Goal: Check status: Check status

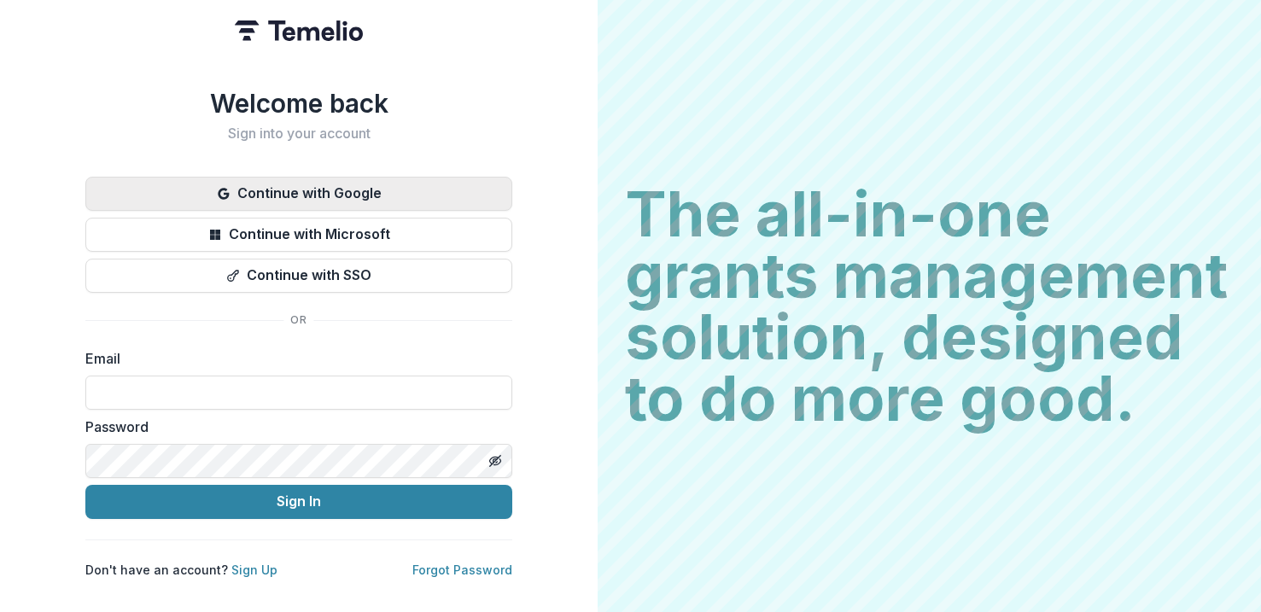
click at [380, 183] on button "Continue with Google" at bounding box center [298, 194] width 427 height 34
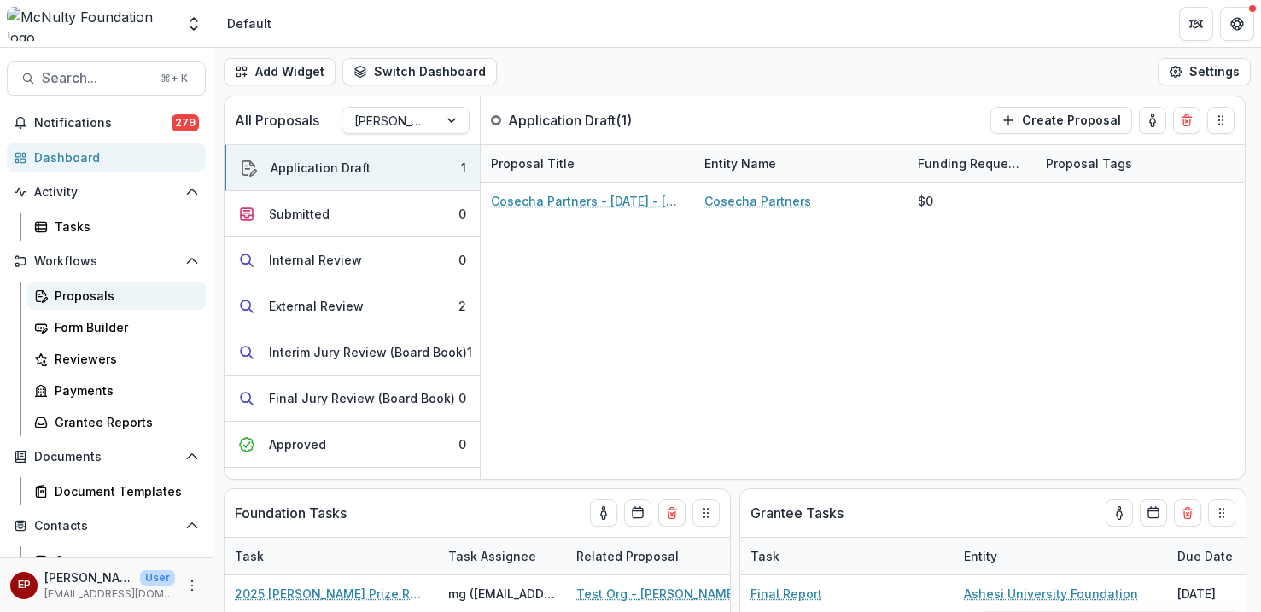
click at [110, 295] on div "Proposals" at bounding box center [123, 296] width 137 height 18
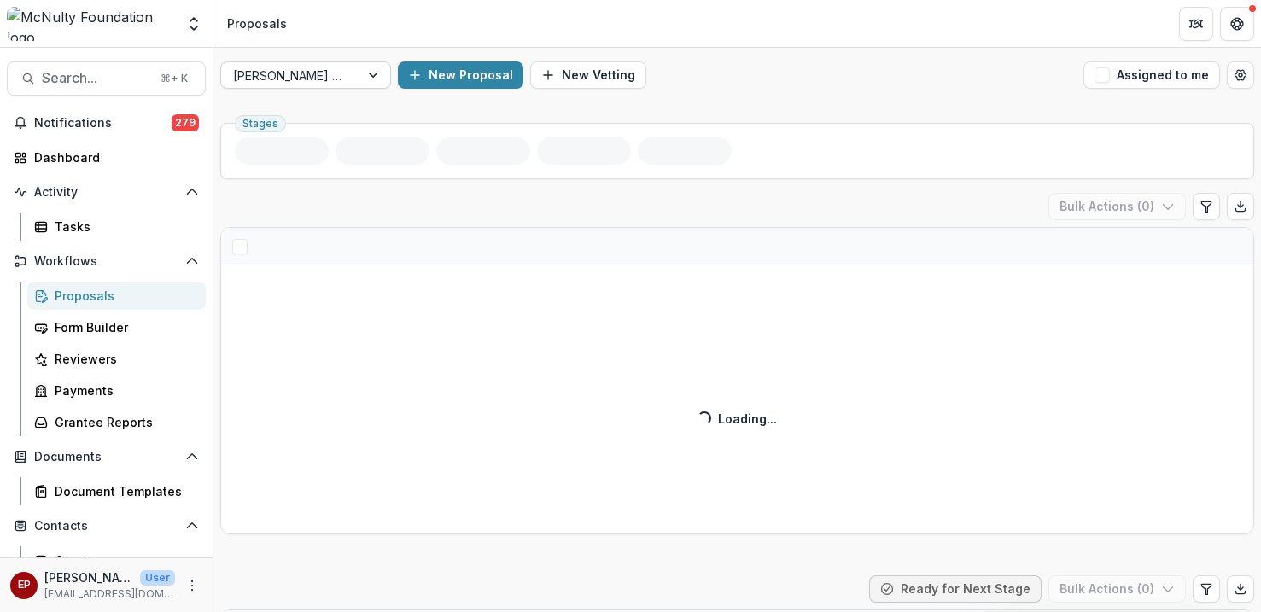
click at [323, 73] on div at bounding box center [290, 75] width 114 height 21
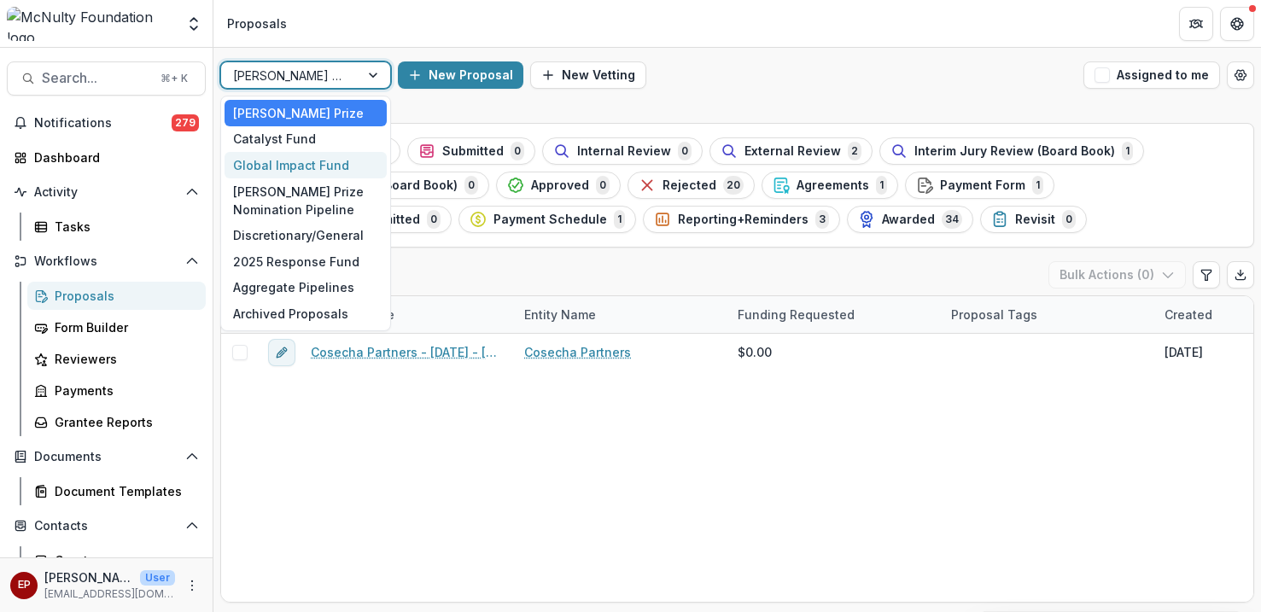
click at [306, 172] on div "Global Impact Fund" at bounding box center [305, 165] width 162 height 26
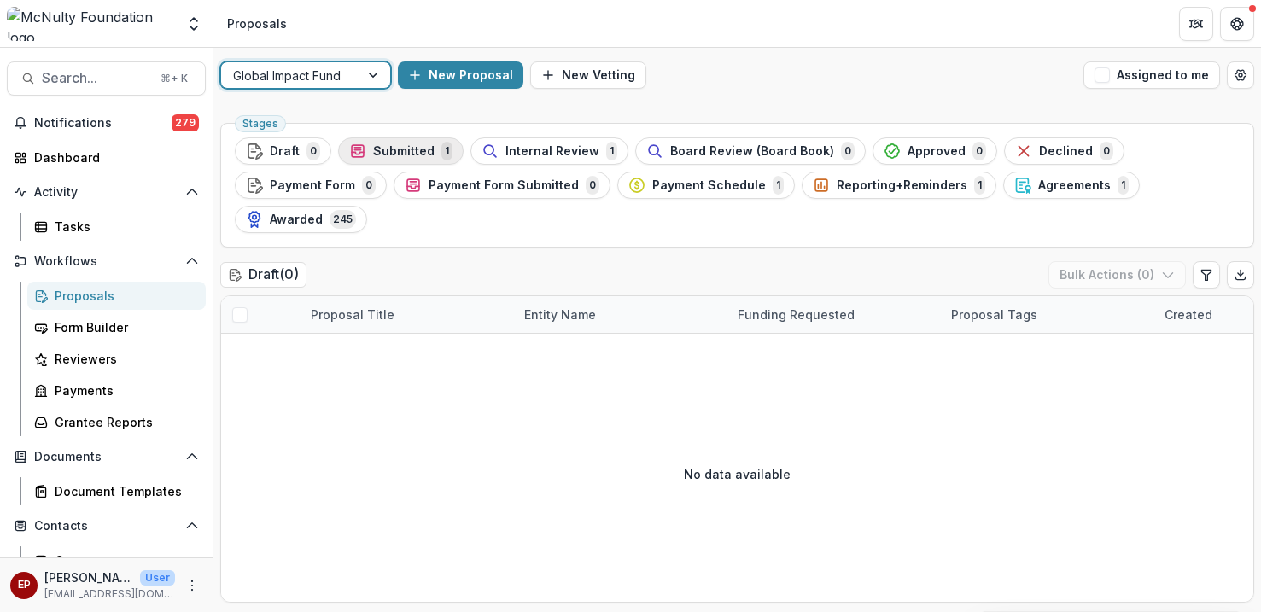
click at [398, 153] on span "Submitted" at bounding box center [403, 151] width 61 height 15
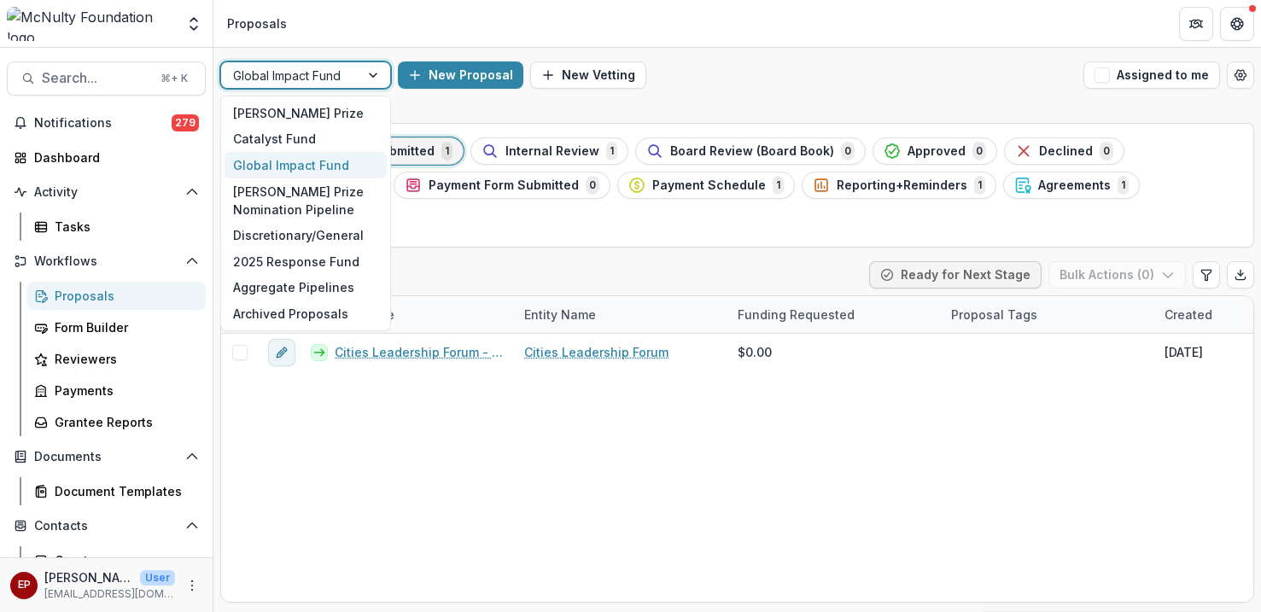
click at [348, 69] on div "Global Impact Fund" at bounding box center [290, 75] width 138 height 25
click at [340, 268] on div "2025 Response Fund" at bounding box center [305, 261] width 162 height 26
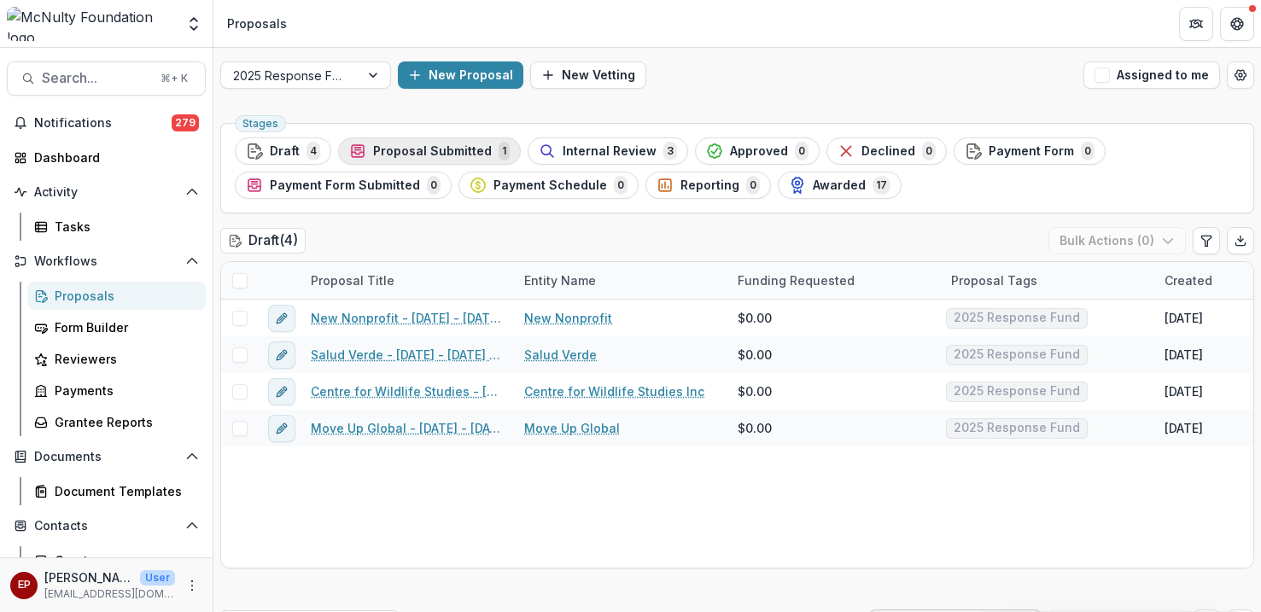
click at [425, 150] on span "Proposal Submitted" at bounding box center [432, 151] width 119 height 15
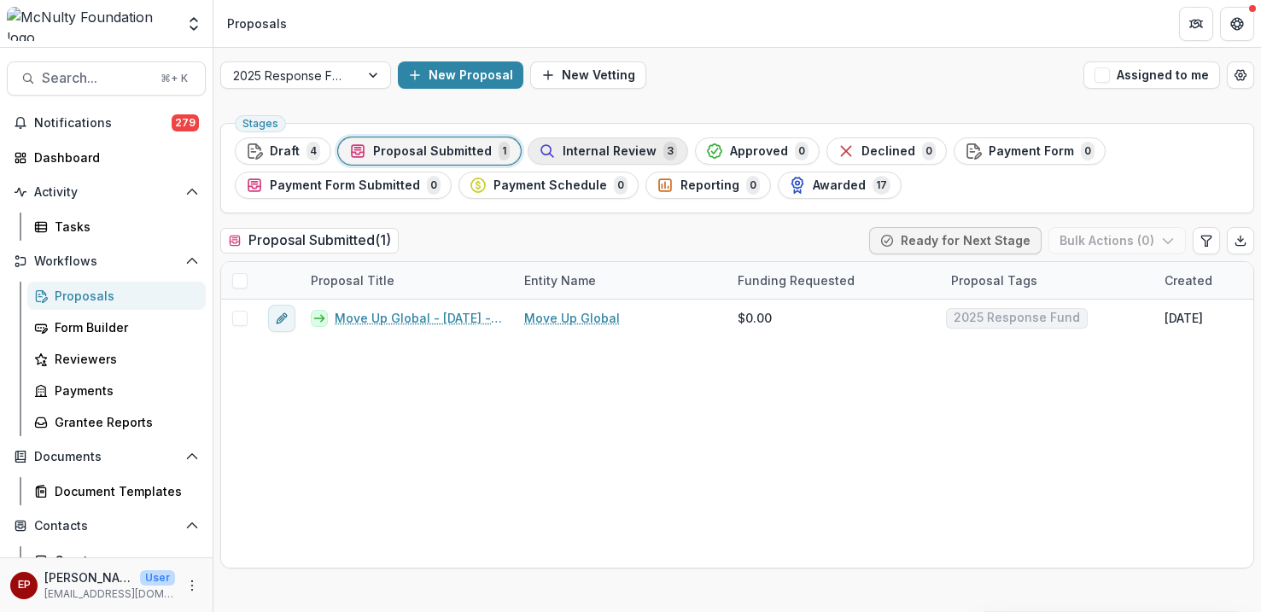
click at [594, 154] on span "Internal Review" at bounding box center [609, 151] width 94 height 15
